Goal: Ask a question

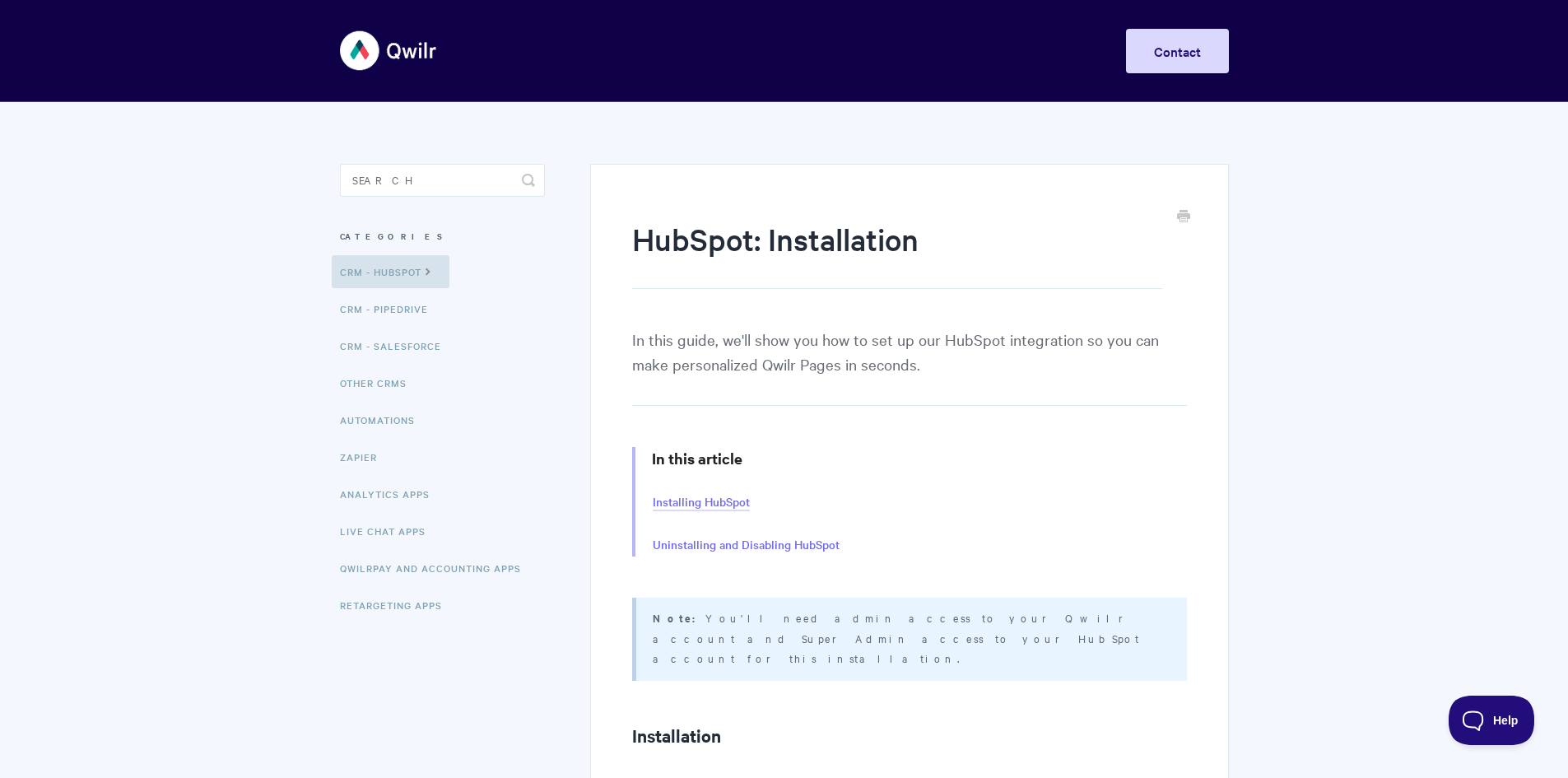
click at [688, 499] on link "Installing HubSpot" at bounding box center [702, 502] width 97 height 18
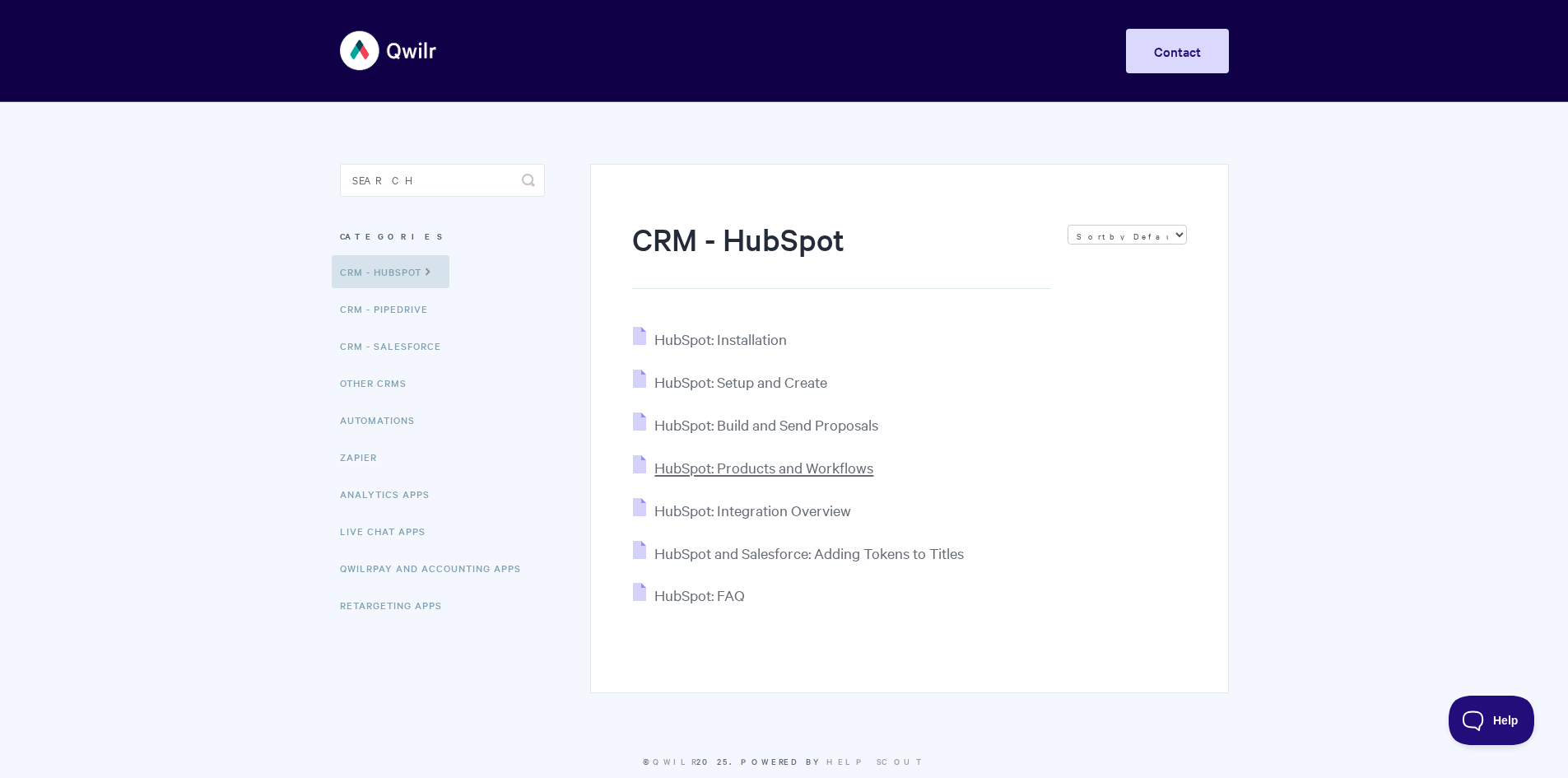
click at [800, 464] on span "HubSpot: Products and Workflows" at bounding box center [764, 467] width 219 height 19
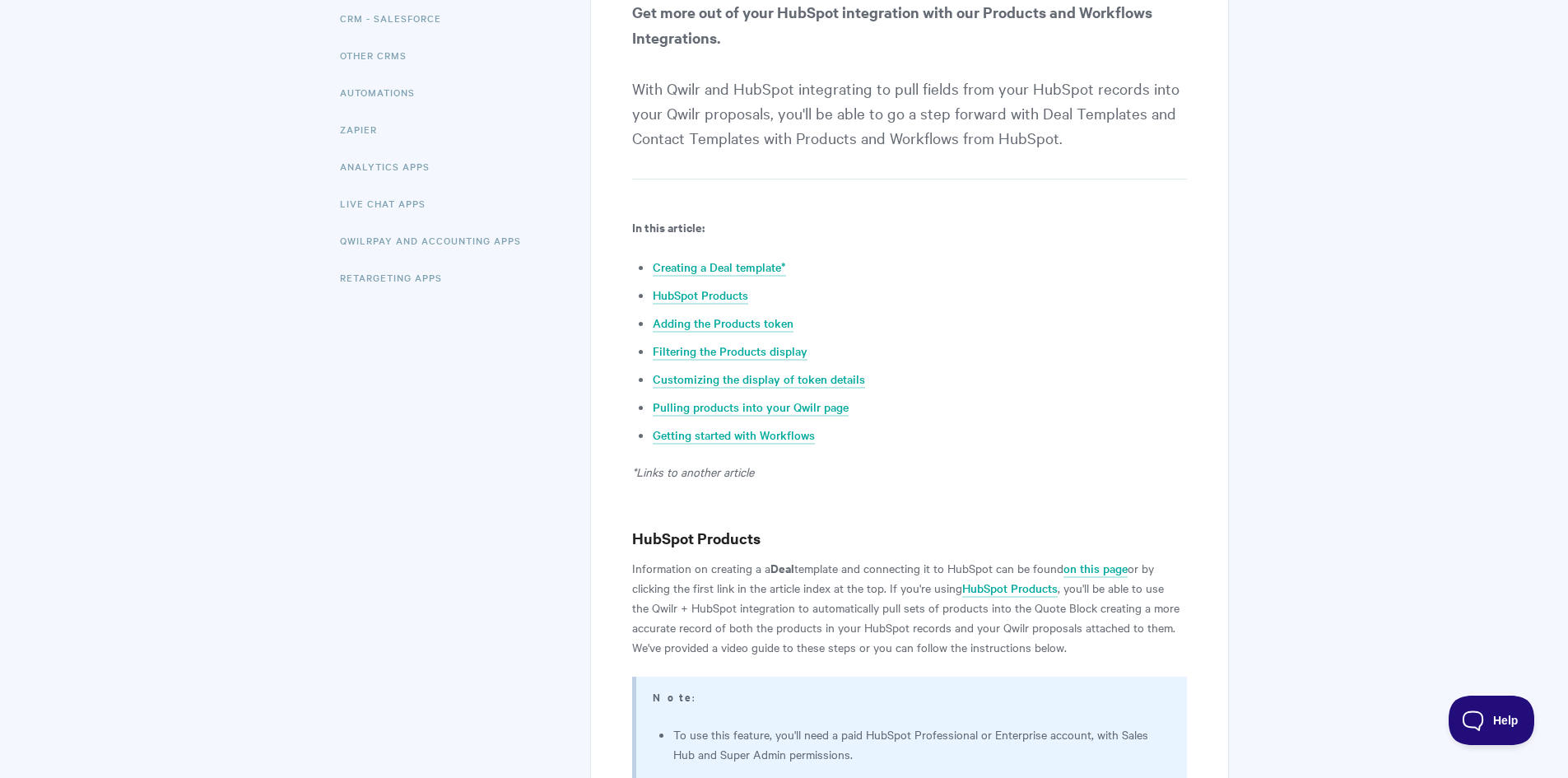
scroll to position [329, 0]
click at [774, 397] on link "Pulling products into your Qwilr page" at bounding box center [751, 406] width 196 height 18
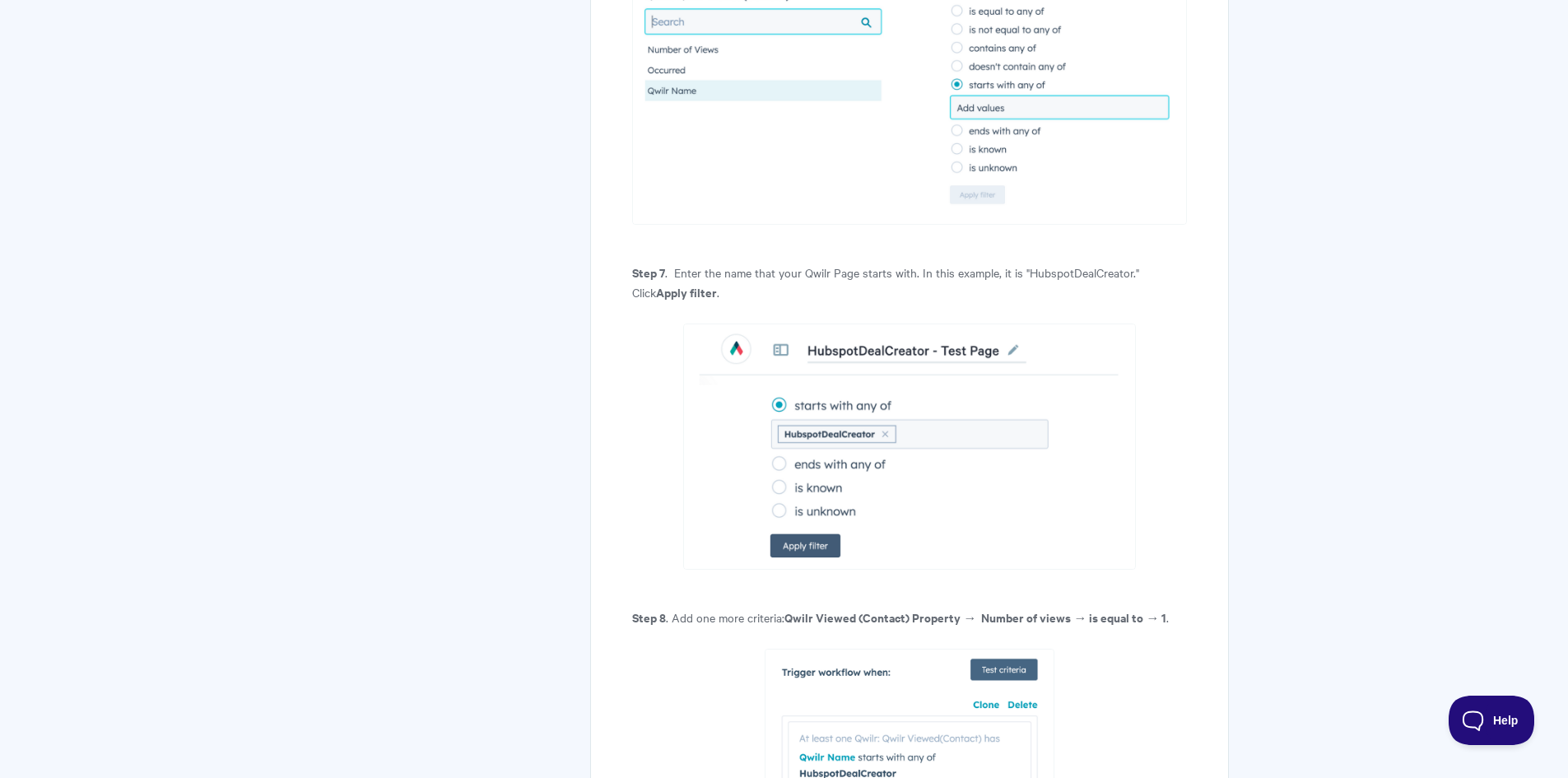
scroll to position [9548, 0]
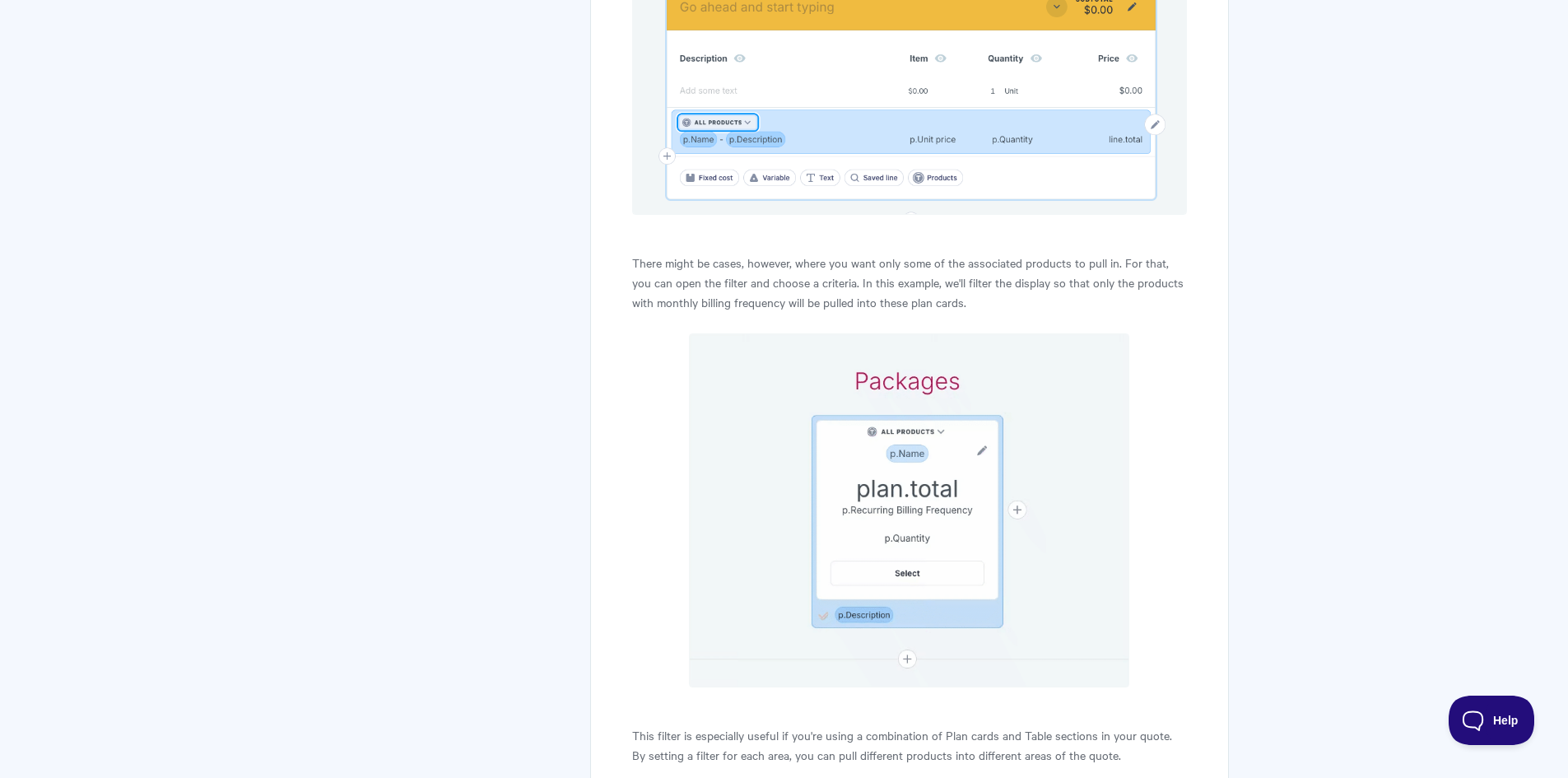
scroll to position [4876, 0]
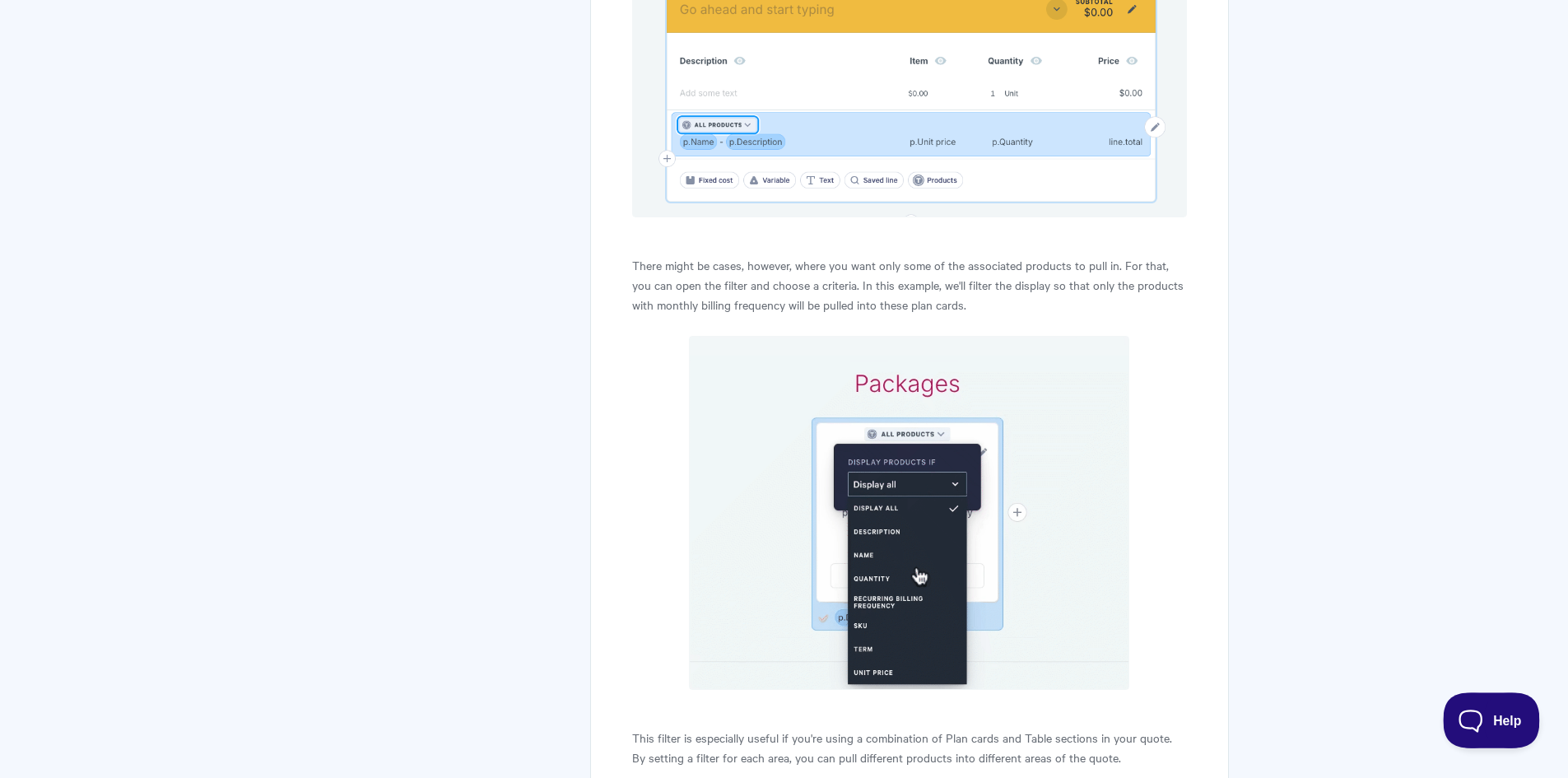
click at [1482, 708] on button "Help" at bounding box center [1486, 716] width 86 height 49
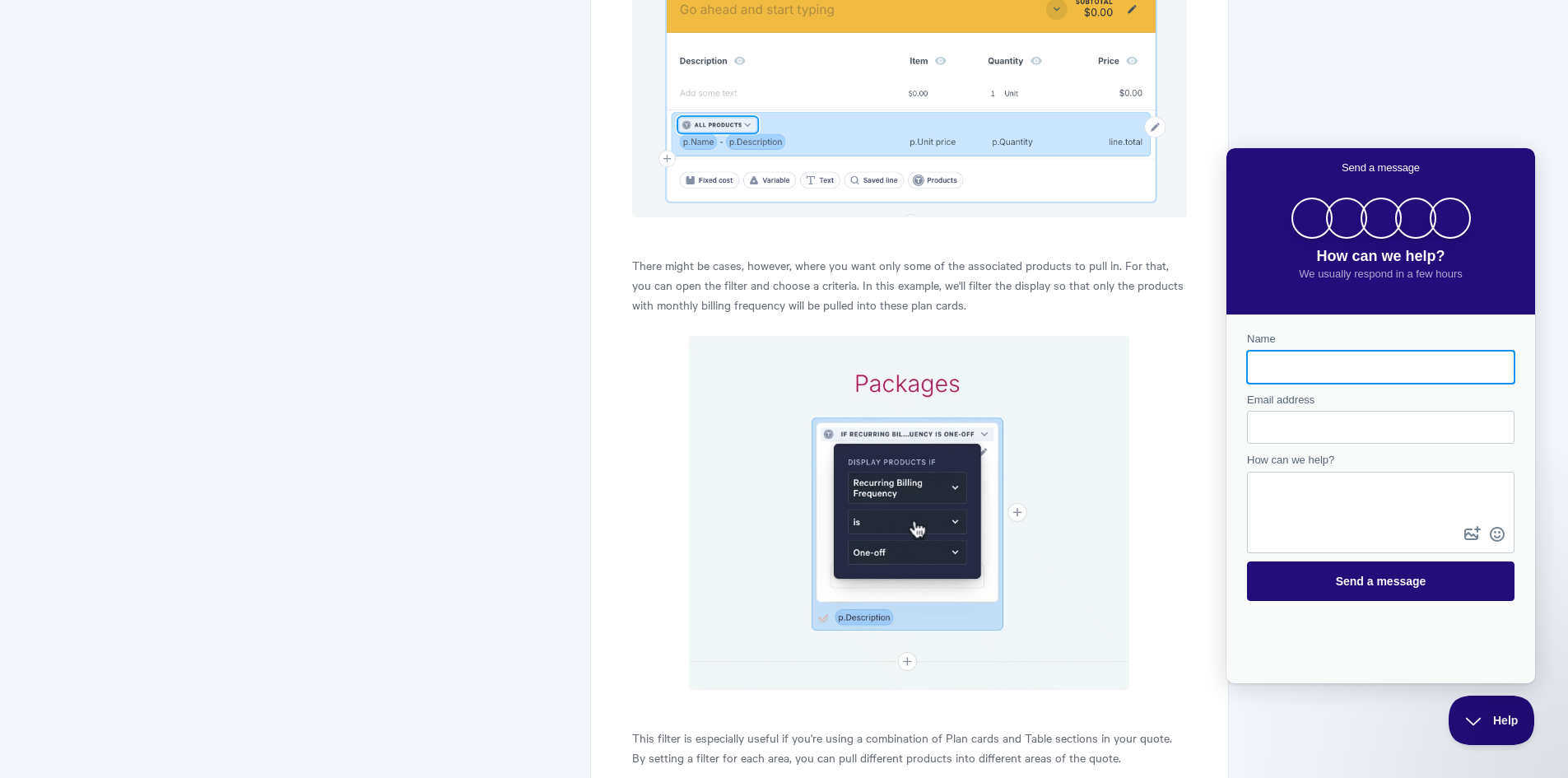
scroll to position [0, 0]
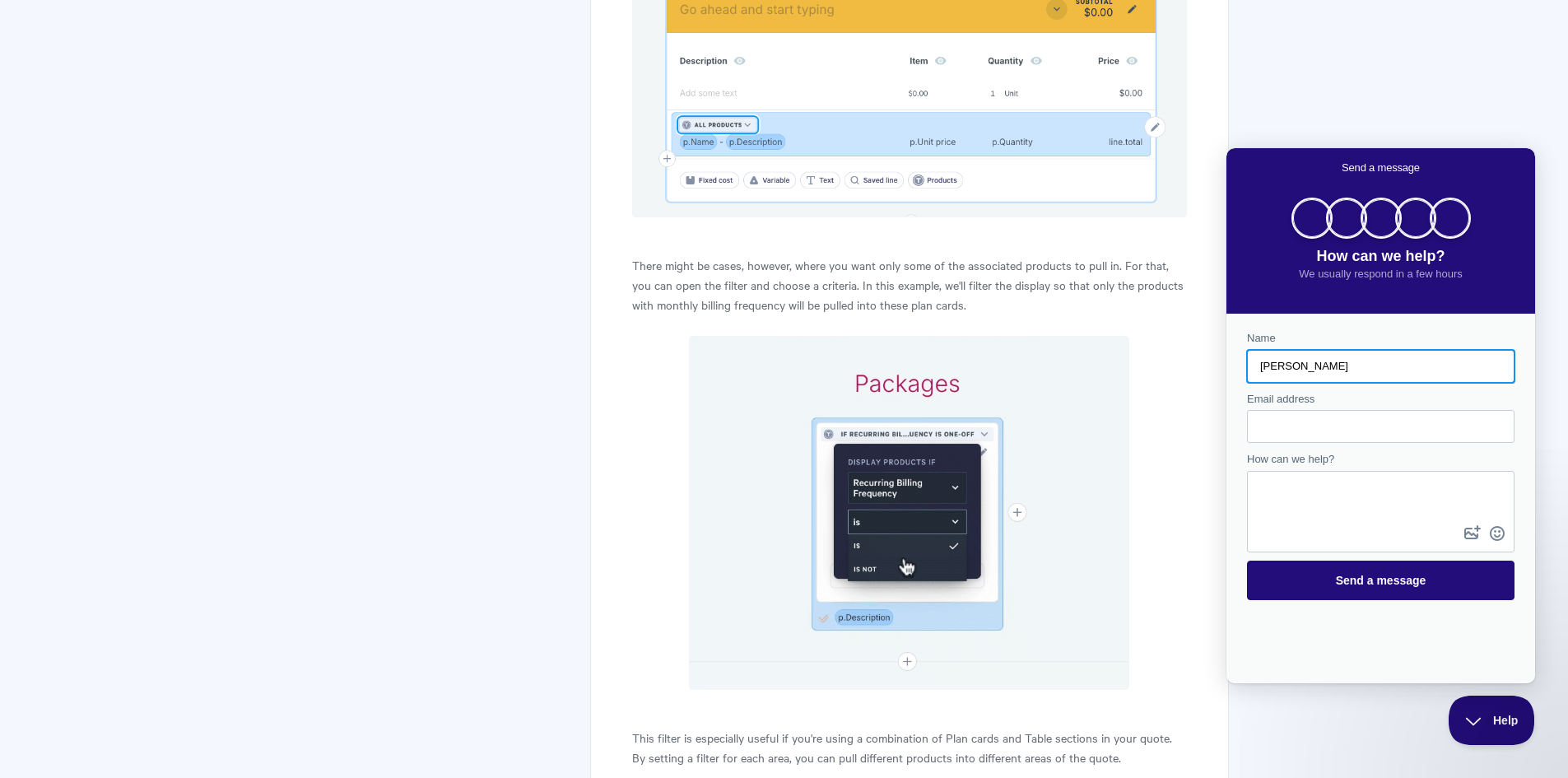
type input "Tom"
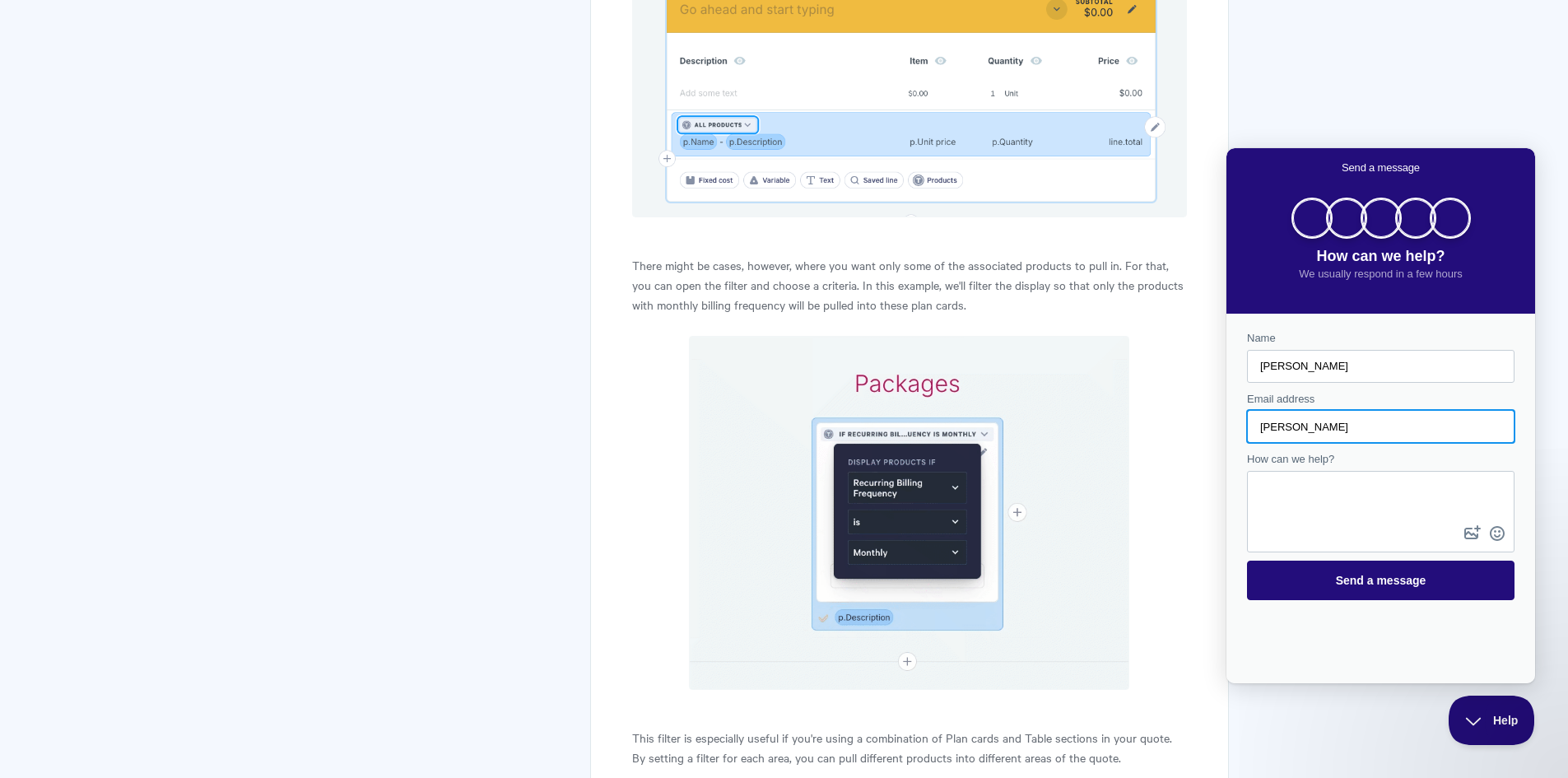
type input "thomas.mansbridge@jaama.co.uk"
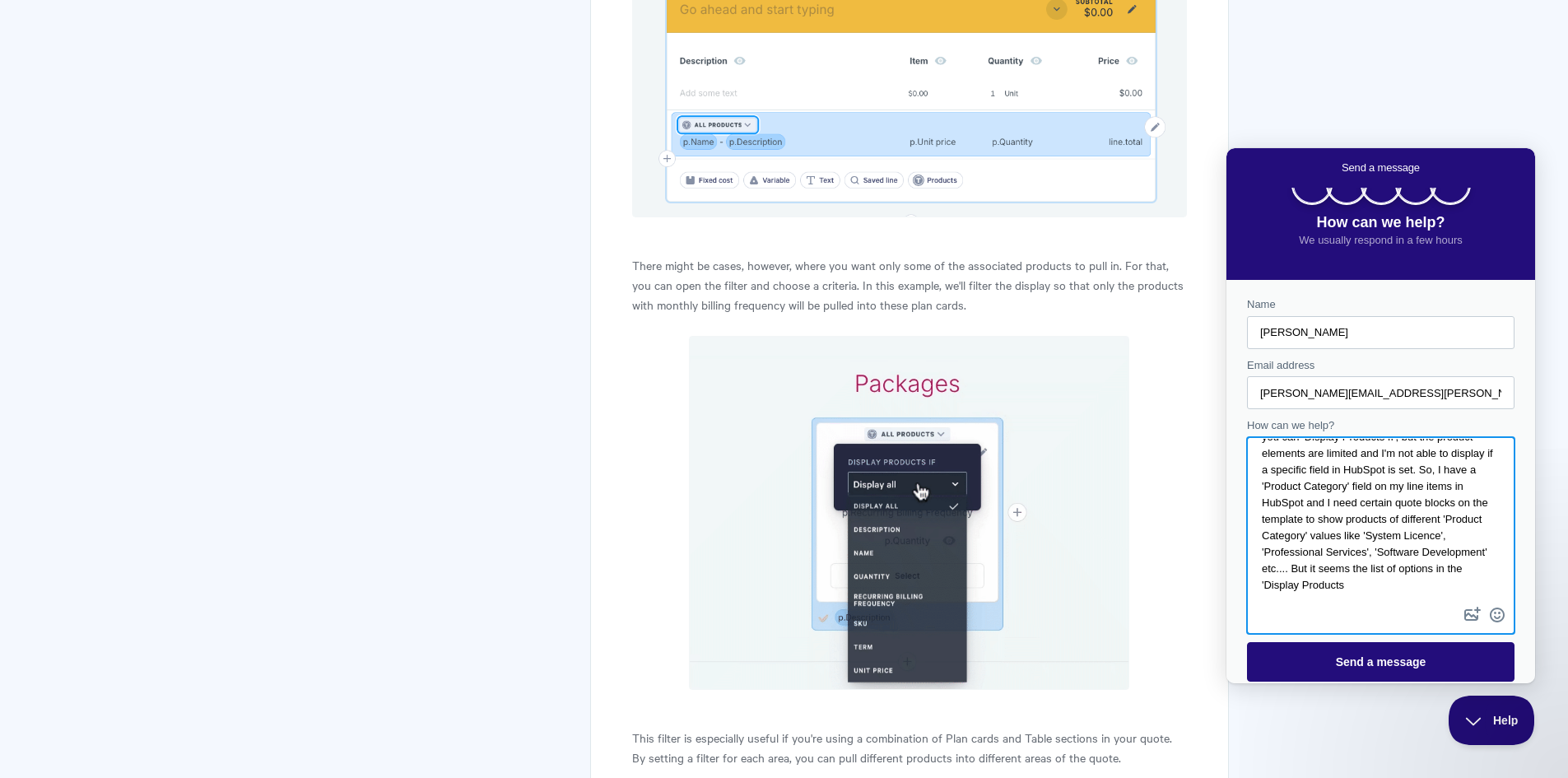
scroll to position [41, 0]
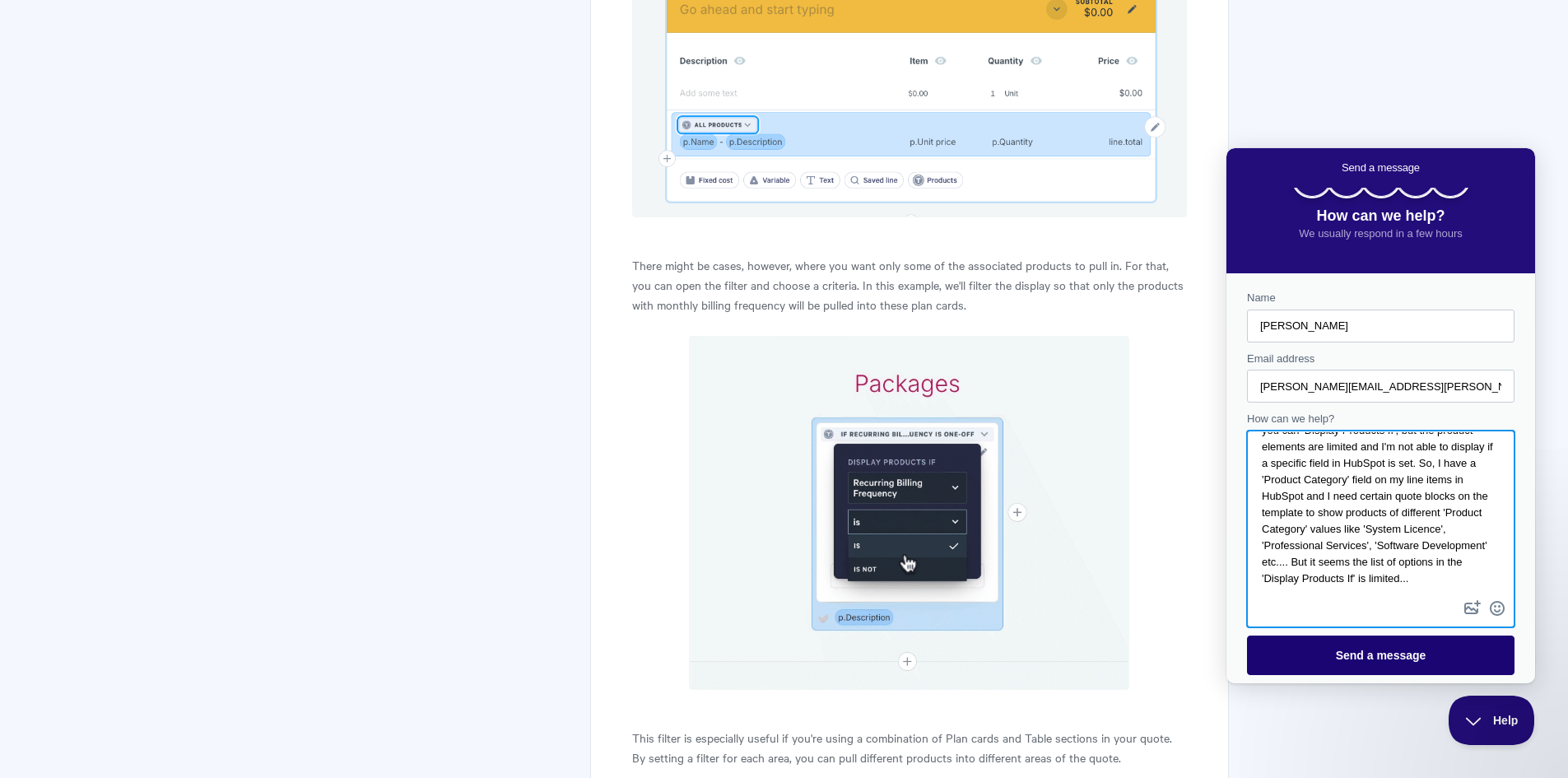
type textarea "I'm currently investigating the use of Qwilr alongside our HubSpot implementati…"
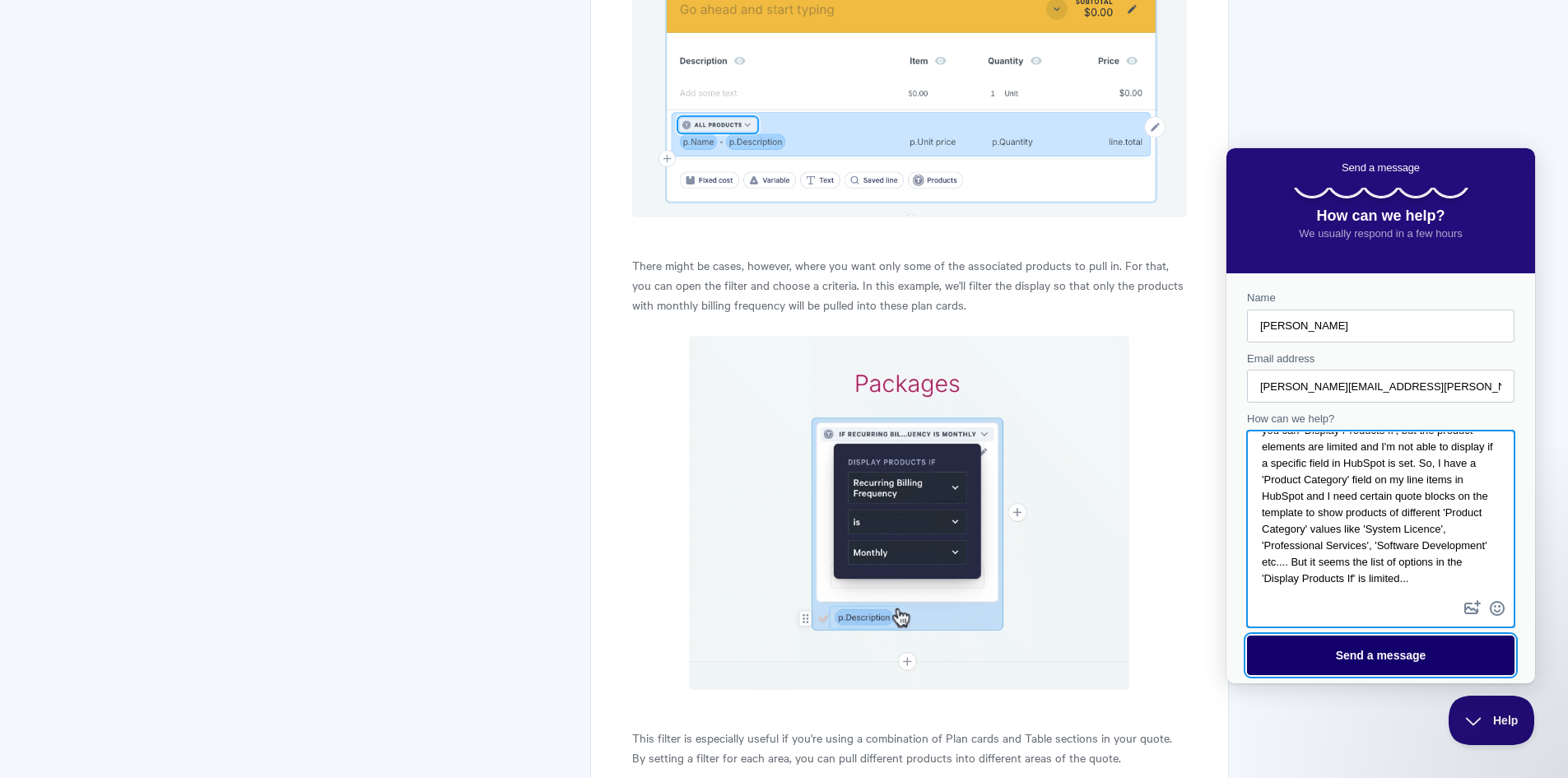
click at [1353, 655] on span "Send a message" at bounding box center [1382, 655] width 90 height 13
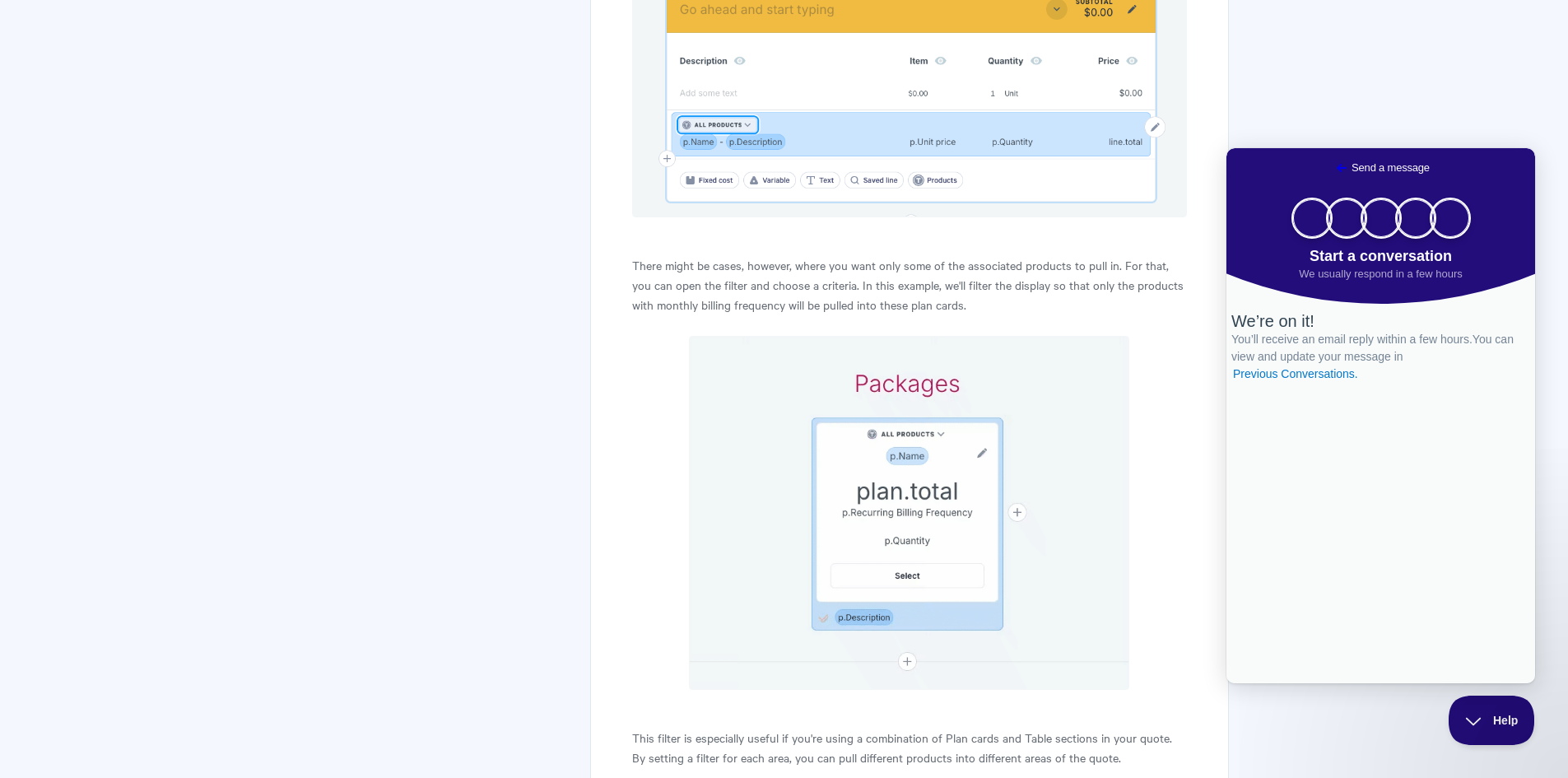
scroll to position [0, 0]
